Goal: Navigation & Orientation: Find specific page/section

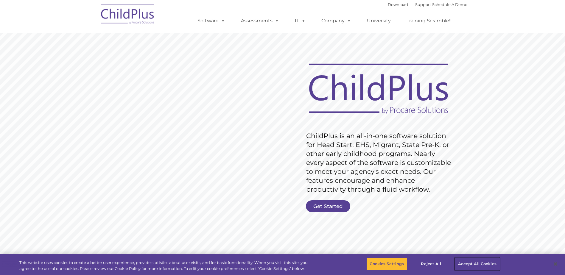
click at [474, 261] on button "Accept All Cookies" at bounding box center [477, 264] width 45 height 13
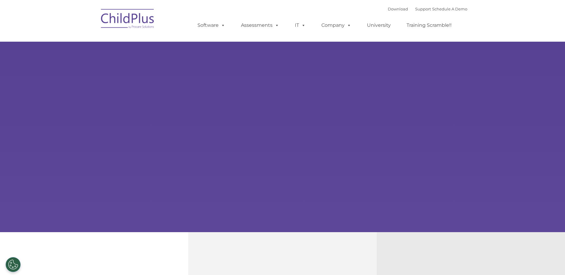
select select "MEDIUM"
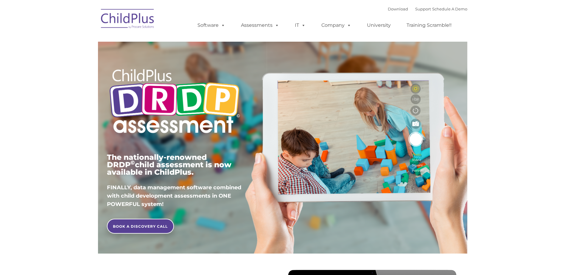
type input ""
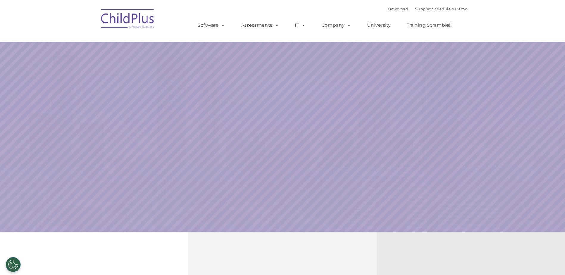
select select "MEDIUM"
